Goal: Task Accomplishment & Management: Use online tool/utility

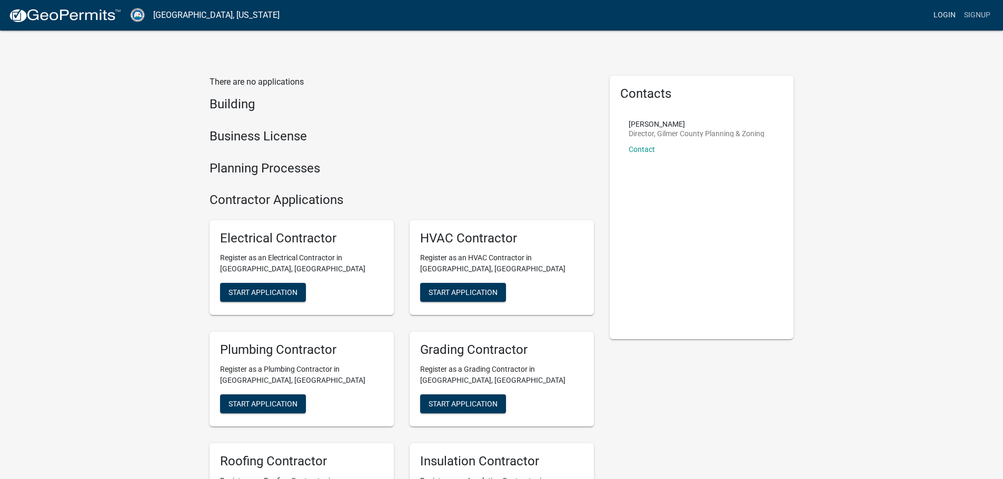
click at [939, 16] on link "Login" at bounding box center [944, 15] width 31 height 20
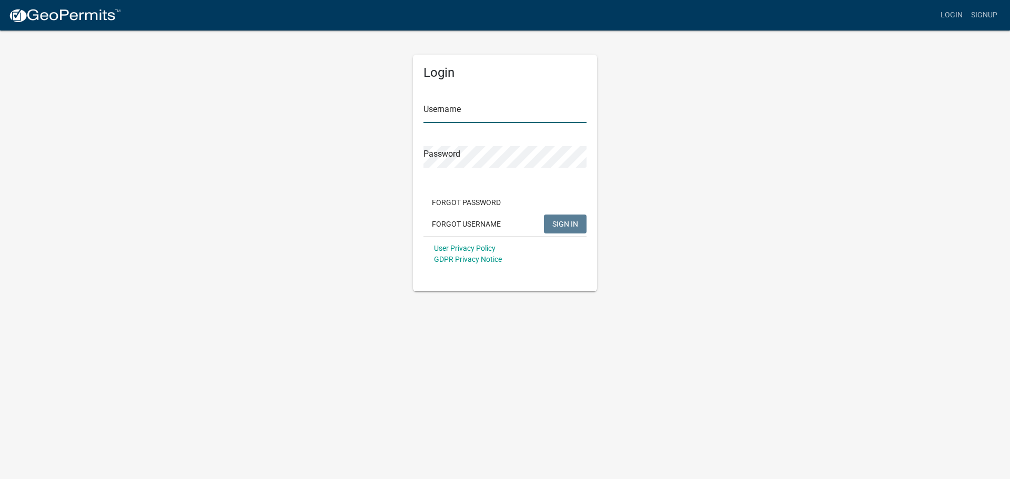
type input "[PERSON_NAME]"
click at [567, 226] on span "SIGN IN" at bounding box center [566, 223] width 26 height 8
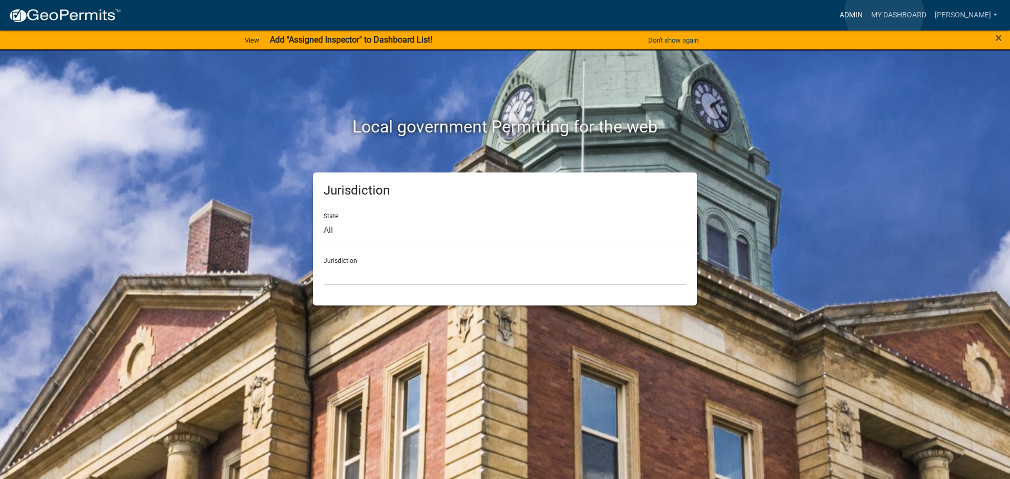
click at [867, 13] on link "Admin" at bounding box center [852, 15] width 32 height 20
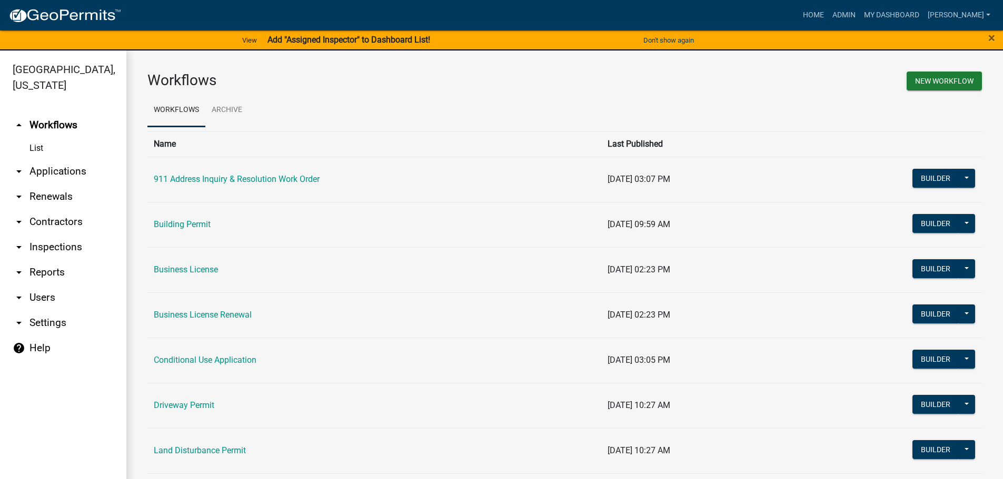
click at [58, 173] on link "arrow_drop_down Applications" at bounding box center [63, 171] width 126 height 25
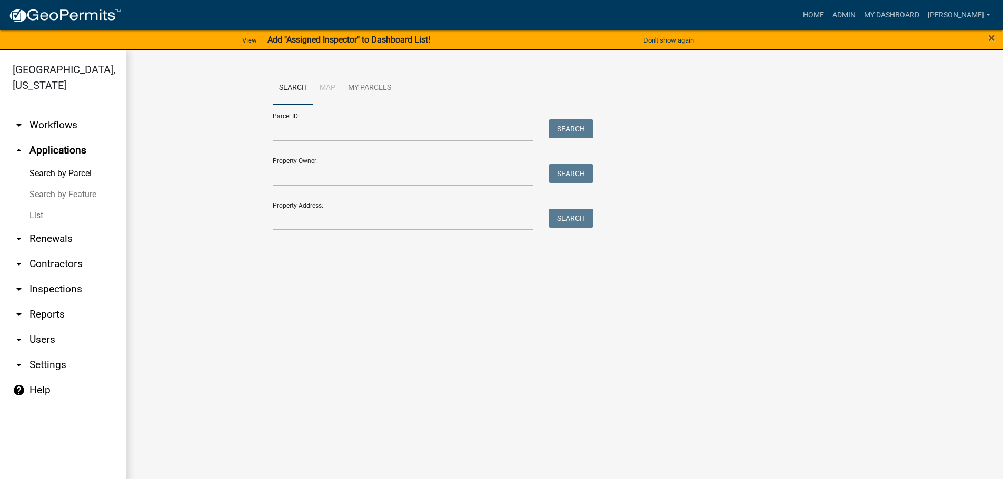
click at [42, 215] on link "List" at bounding box center [63, 215] width 126 height 21
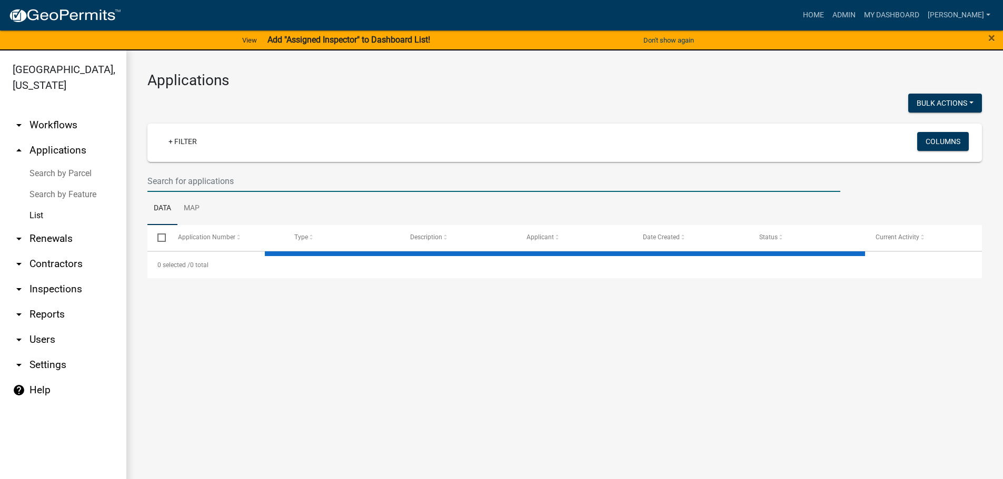
click at [196, 175] on input "text" at bounding box center [493, 182] width 693 height 22
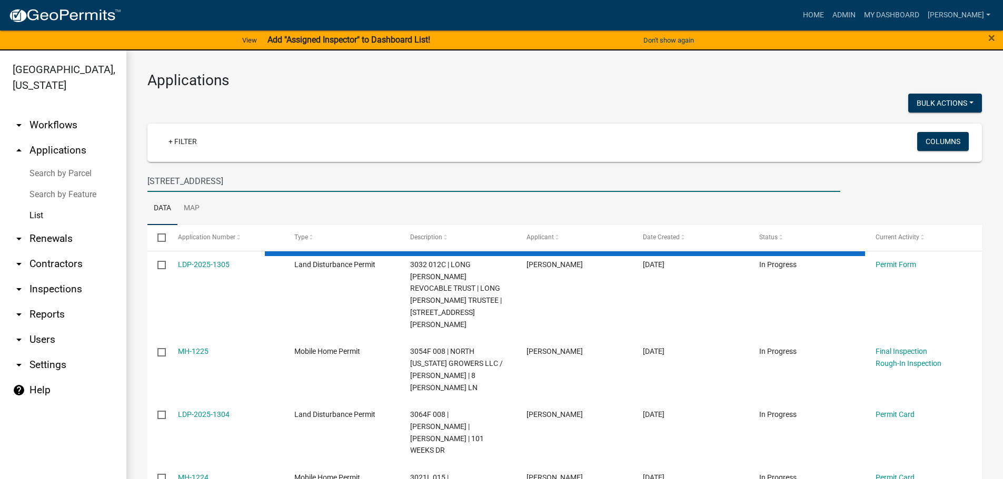
type input "[STREET_ADDRESS]"
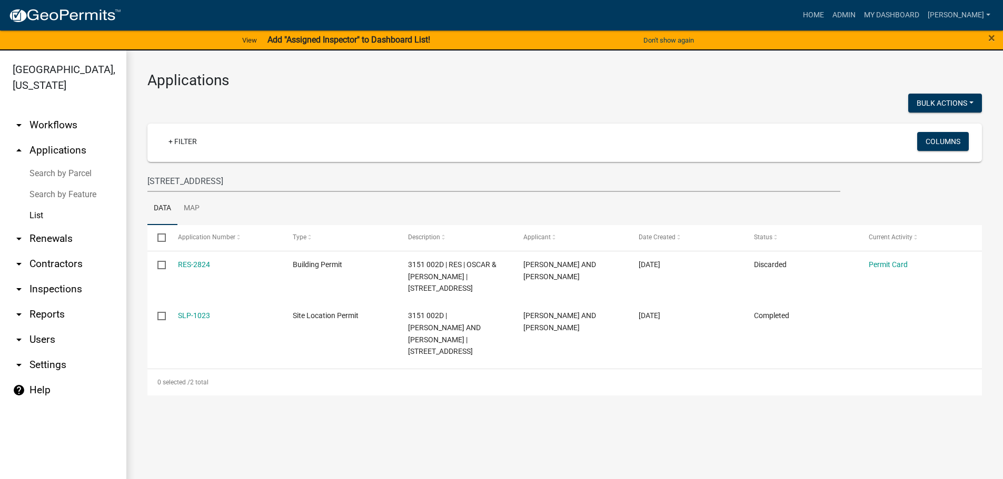
click at [66, 178] on link "Search by Parcel" at bounding box center [63, 173] width 126 height 21
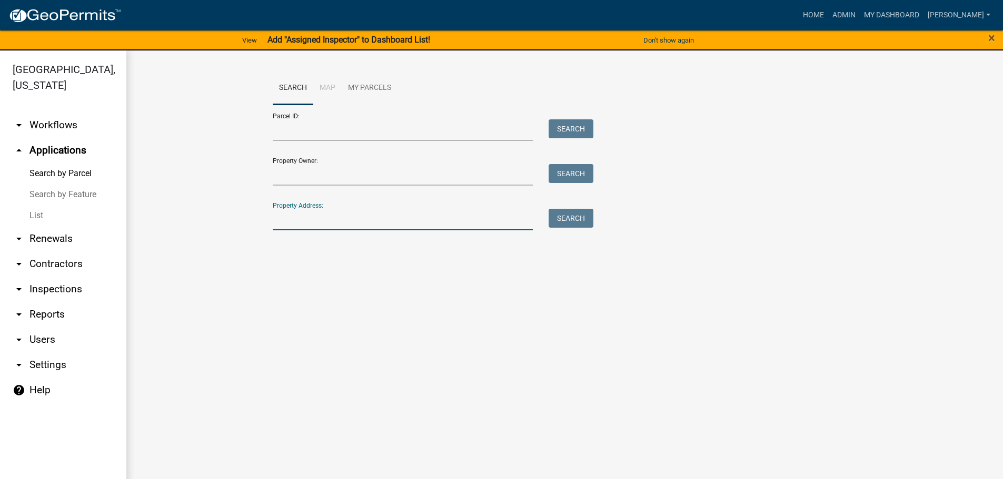
click at [283, 222] on input "Property Address:" at bounding box center [403, 220] width 261 height 22
type input "[STREET_ADDRESS]"
click at [585, 216] on button "Search" at bounding box center [570, 218] width 45 height 19
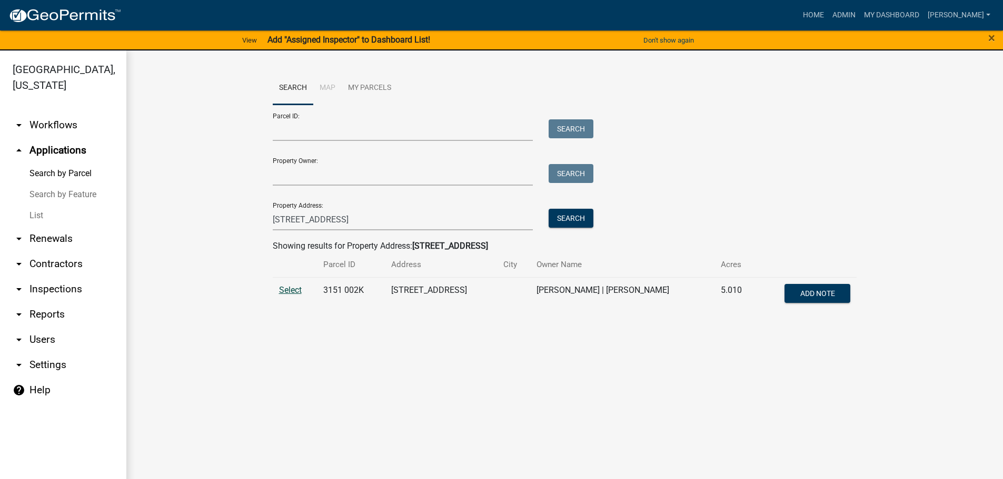
click at [289, 289] on span "Select" at bounding box center [290, 290] width 23 height 10
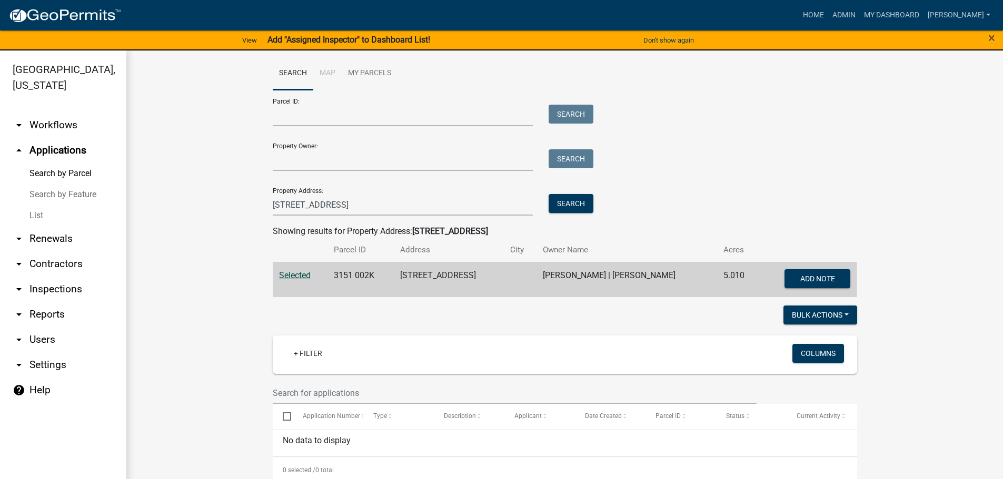
scroll to position [27, 0]
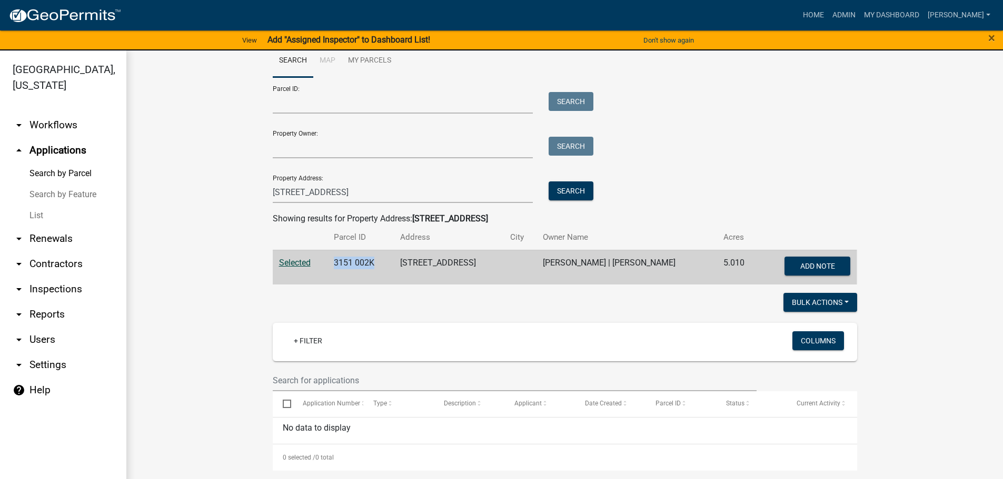
drag, startPoint x: 334, startPoint y: 261, endPoint x: 384, endPoint y: 261, distance: 50.5
click at [384, 261] on td "3151 002K" at bounding box center [360, 267] width 66 height 35
copy td "3151 002K"
click at [34, 216] on link "List" at bounding box center [63, 215] width 126 height 21
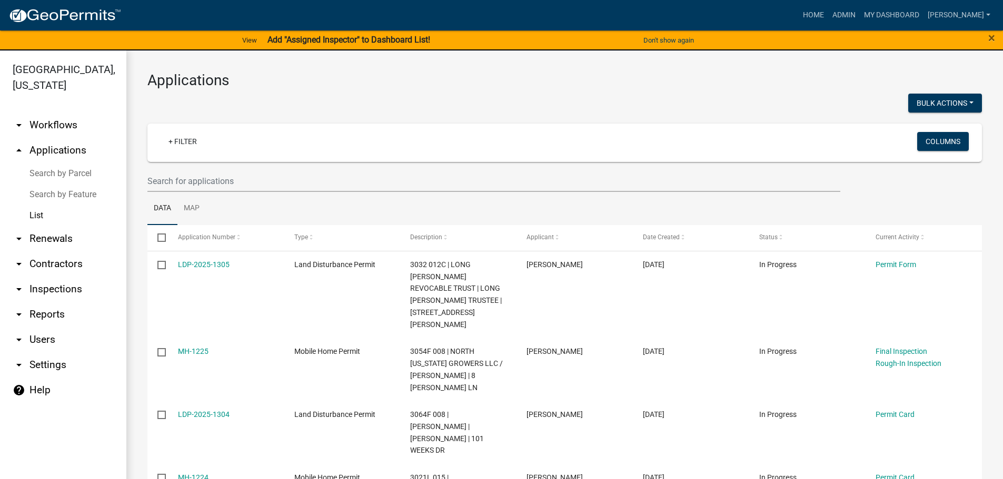
click at [61, 171] on link "Search by Parcel" at bounding box center [63, 173] width 126 height 21
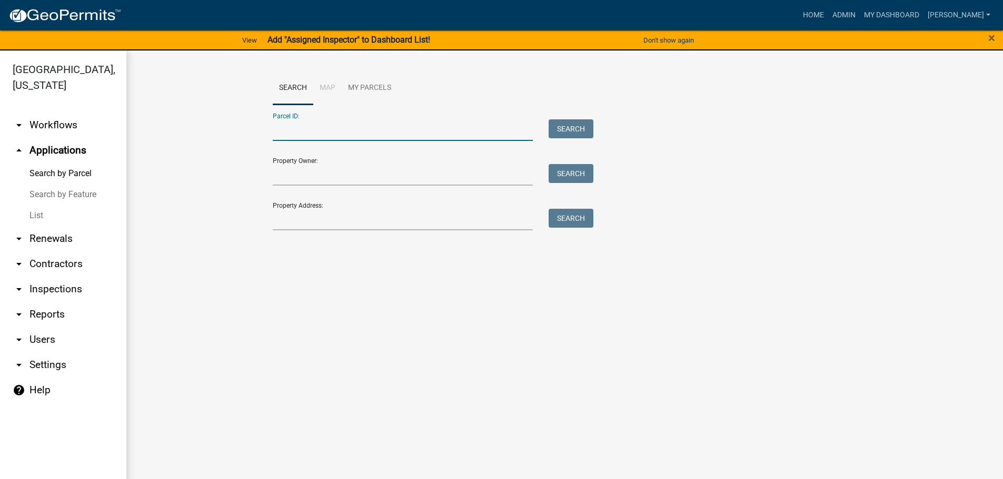
paste input "3151 002K"
type input "3151 002K"
click at [579, 127] on button "Search" at bounding box center [570, 128] width 45 height 19
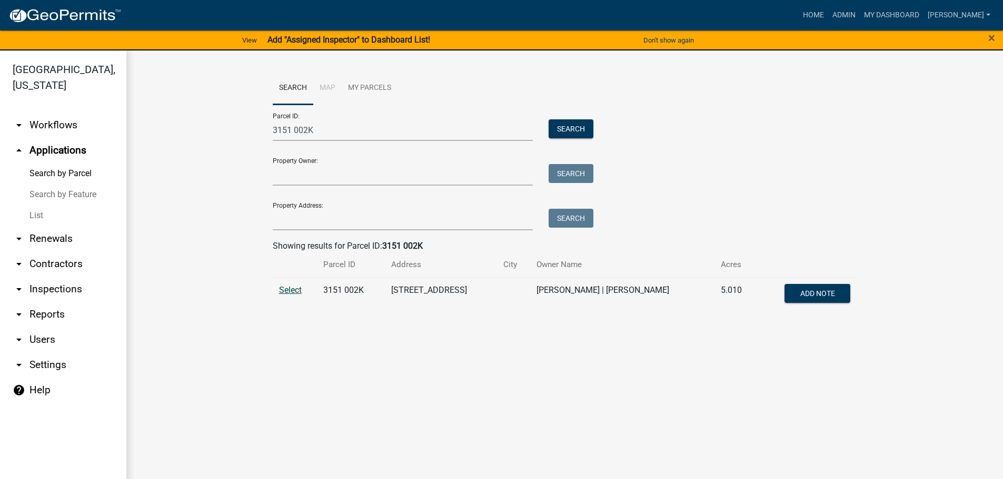
click at [288, 288] on span "Select" at bounding box center [290, 290] width 23 height 10
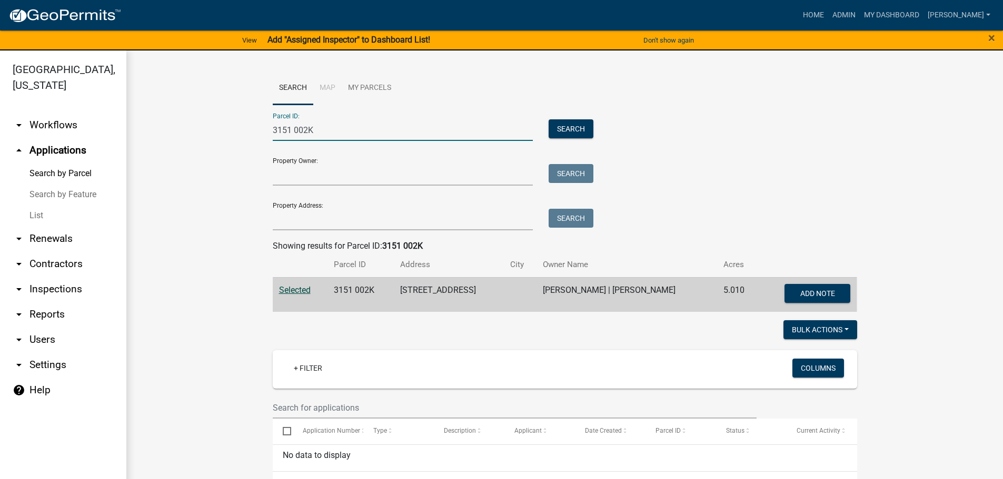
drag, startPoint x: 306, startPoint y: 128, endPoint x: 241, endPoint y: 128, distance: 64.7
click at [241, 128] on wm-workflow-application-search-view "Search Map My Parcels Parcel ID: 3151 002K Search Property Owner: Search Proper…" at bounding box center [564, 285] width 834 height 427
drag, startPoint x: 517, startPoint y: 289, endPoint x: 577, endPoint y: 289, distance: 60.0
click at [577, 289] on td "[PERSON_NAME] | [PERSON_NAME]" at bounding box center [626, 294] width 181 height 35
copy td "[PERSON_NAME]"
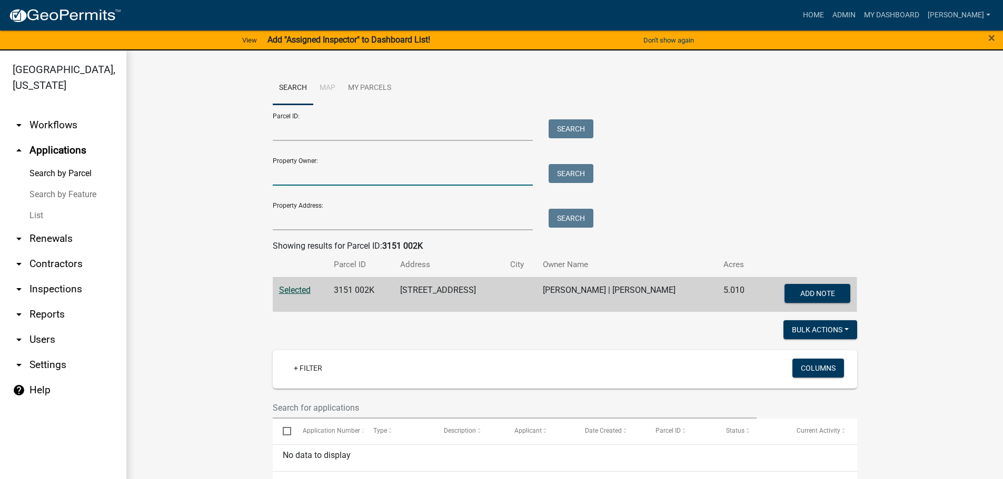
click at [316, 174] on input "Property Owner:" at bounding box center [403, 175] width 261 height 22
click at [222, 183] on wm-workflow-application-search-view "Search Map My Parcels Parcel ID: Search Property Owner: Search Property Address…" at bounding box center [564, 285] width 834 height 427
paste input "[PERSON_NAME]"
type input "[PERSON_NAME]"
click at [572, 172] on button "Search" at bounding box center [570, 173] width 45 height 19
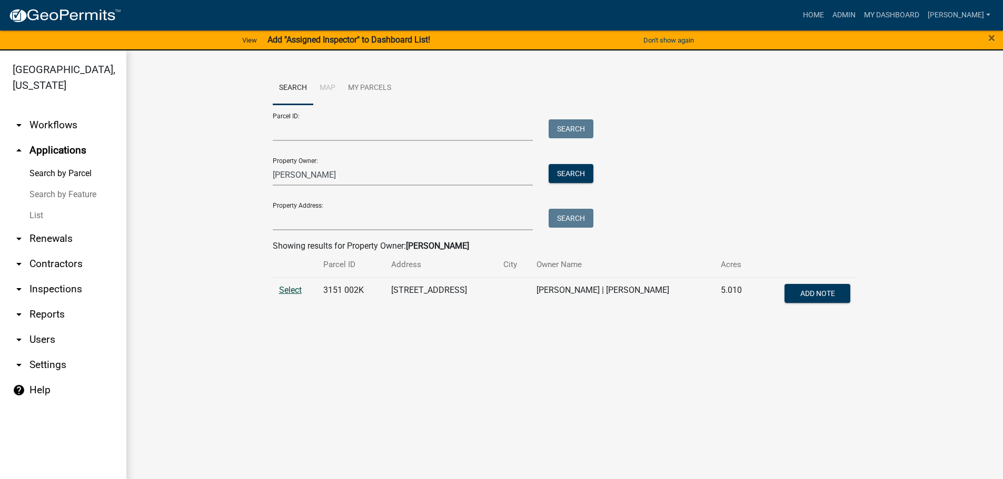
click at [287, 289] on span "Select" at bounding box center [290, 290] width 23 height 10
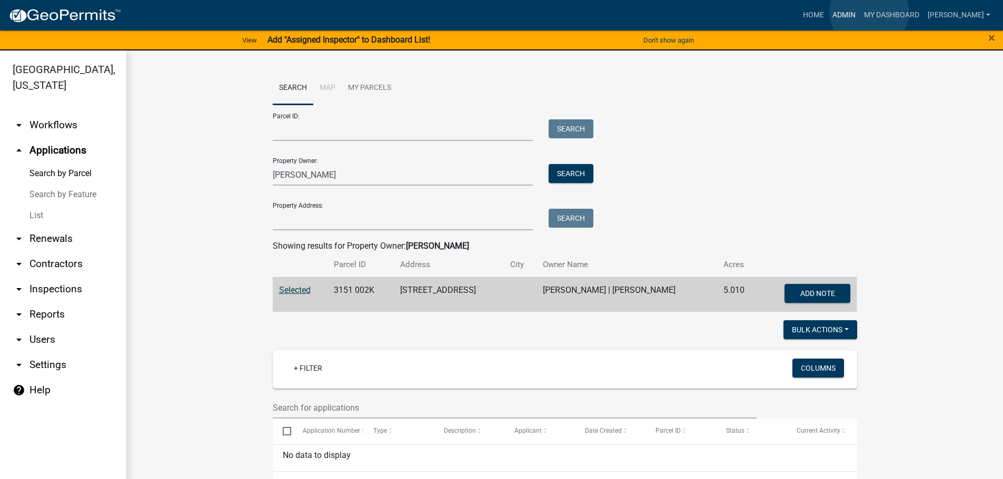
click at [859, 12] on link "Admin" at bounding box center [844, 15] width 32 height 20
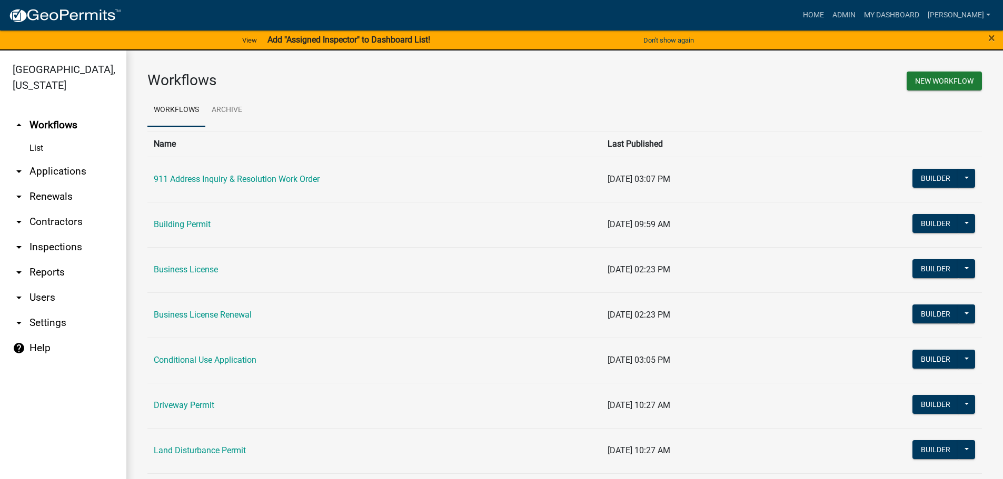
click at [67, 168] on link "arrow_drop_down Applications" at bounding box center [63, 171] width 126 height 25
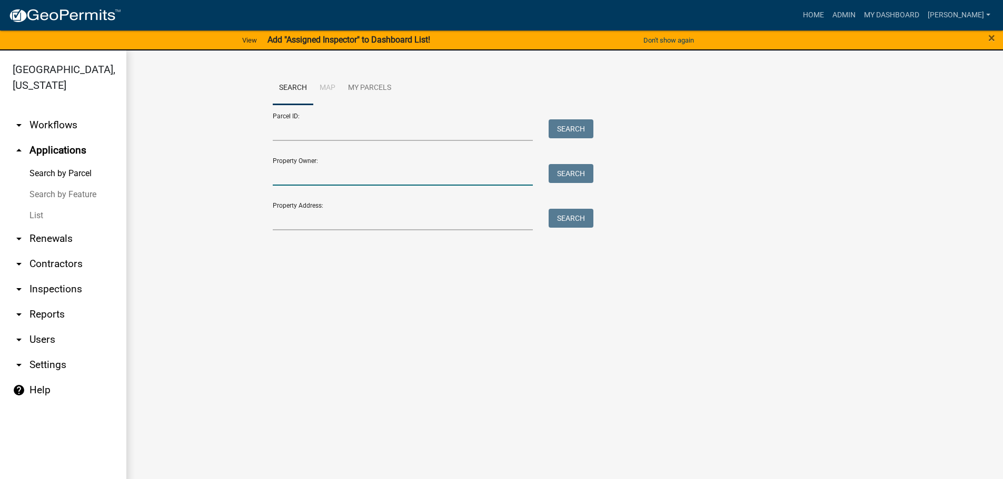
click at [328, 175] on input "Property Owner:" at bounding box center [403, 175] width 261 height 22
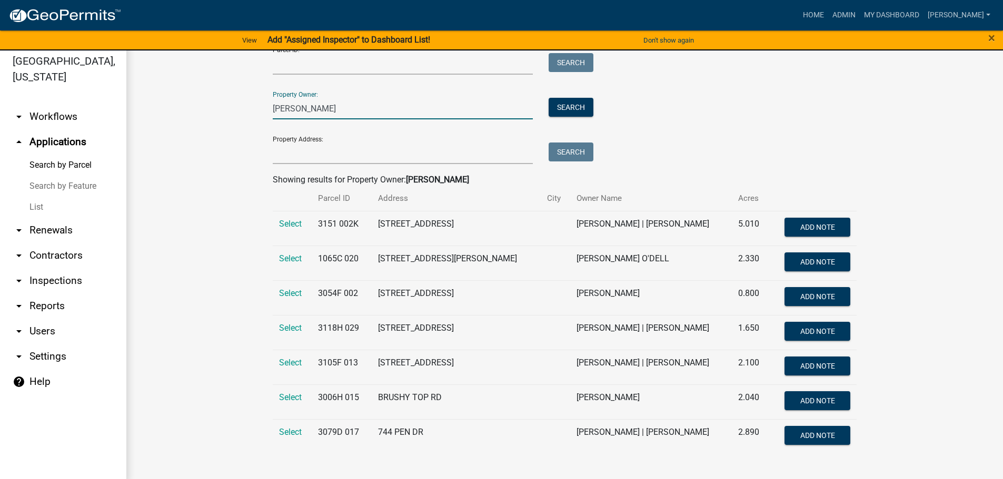
scroll to position [13, 0]
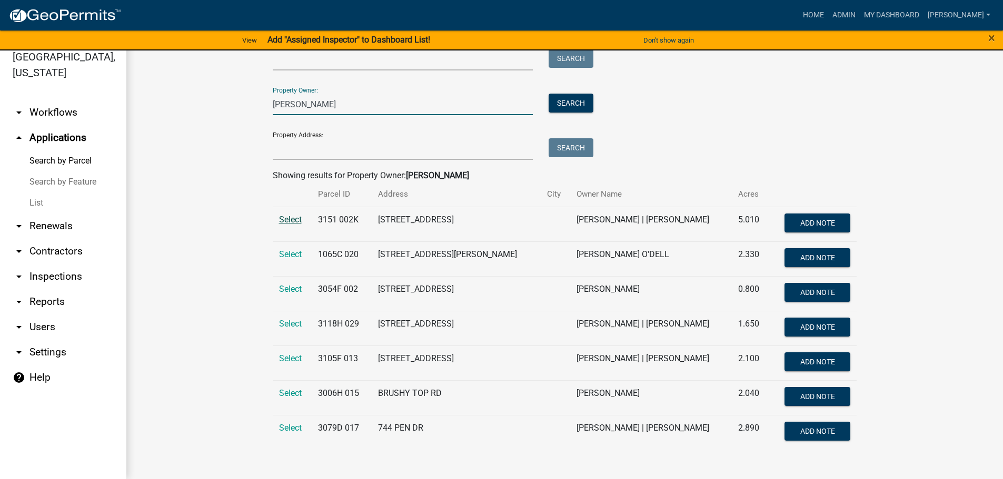
type input "[PERSON_NAME]"
click at [291, 218] on span "Select" at bounding box center [290, 220] width 23 height 10
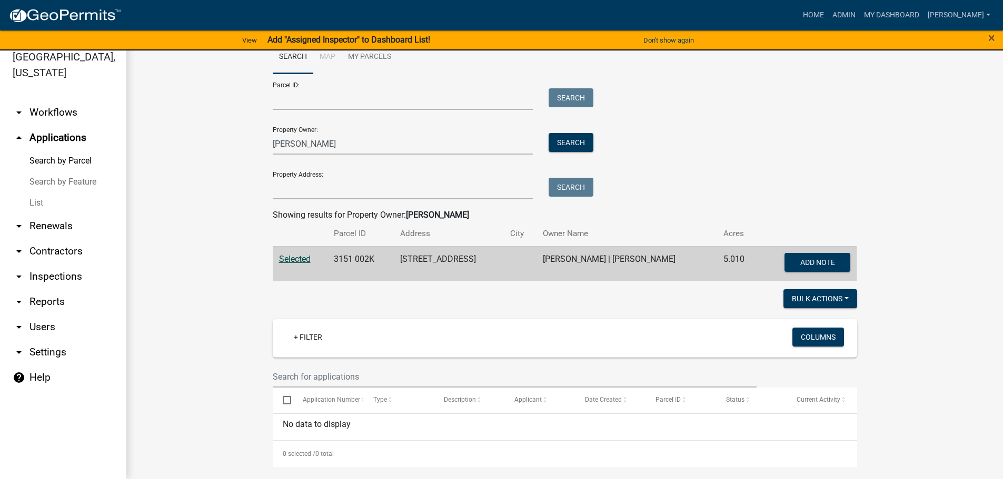
scroll to position [27, 0]
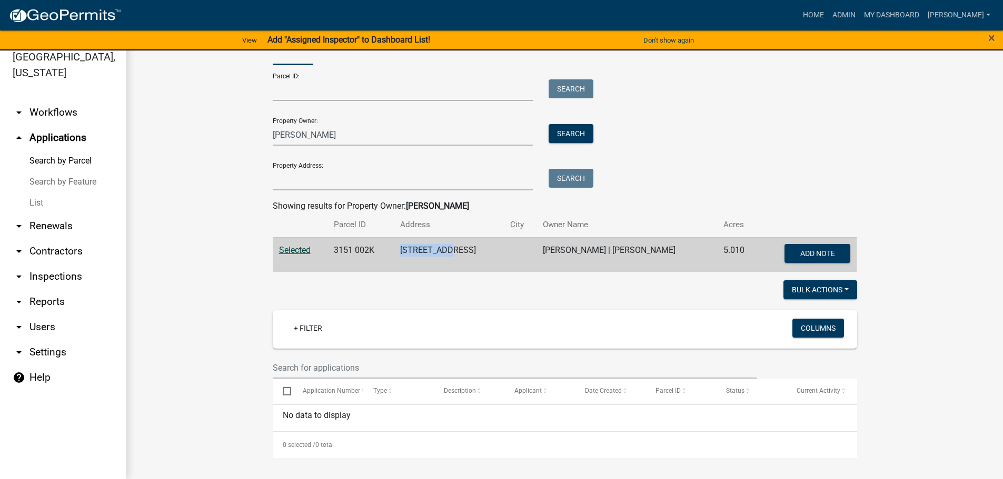
drag, startPoint x: 402, startPoint y: 248, endPoint x: 456, endPoint y: 248, distance: 54.7
click at [459, 248] on td "[STREET_ADDRESS]" at bounding box center [449, 254] width 110 height 35
copy td "[STREET_ADDRESS]"
